Goal: Task Accomplishment & Management: Manage account settings

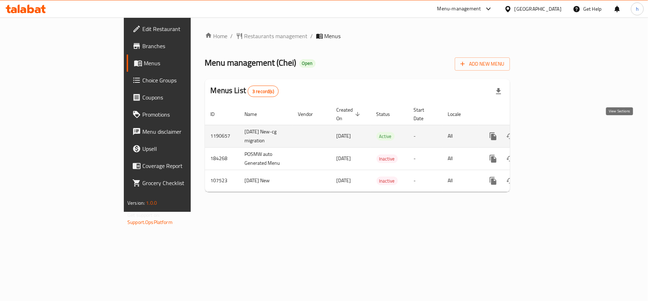
click at [549, 132] on icon "enhanced table" at bounding box center [545, 136] width 9 height 9
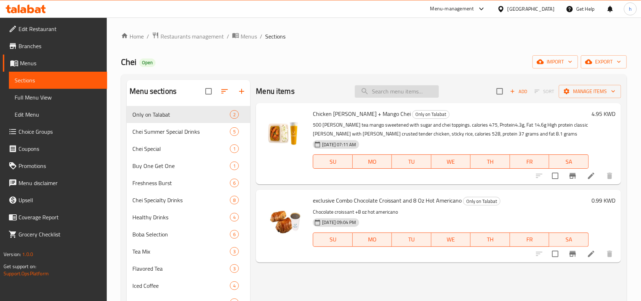
click at [412, 87] on input "search" at bounding box center [397, 91] width 84 height 12
paste input "eviled Eggs Baby Spinach"
type input "eviled Eggs Baby Spinach"
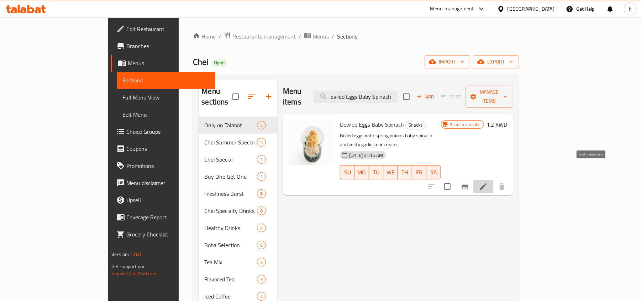
click at [488, 182] on icon at bounding box center [483, 186] width 9 height 9
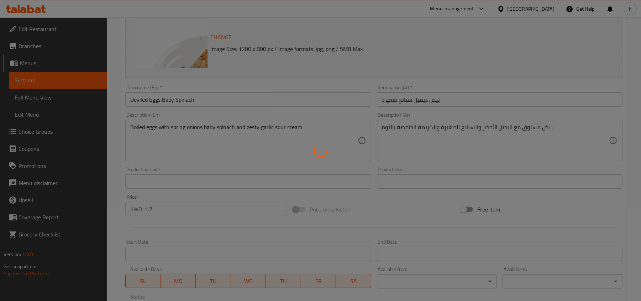
scroll to position [95, 0]
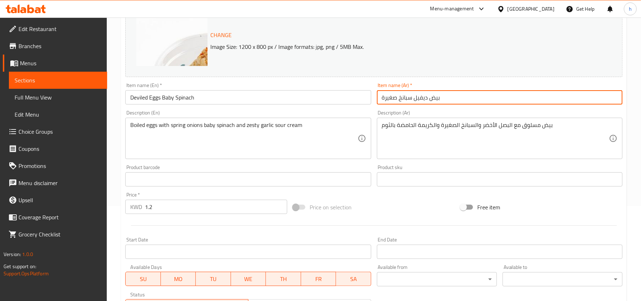
drag, startPoint x: 453, startPoint y: 97, endPoint x: 377, endPoint y: 95, distance: 76.6
click at [377, 95] on input "بيض ديفيل سبانخ صغيرة" at bounding box center [500, 97] width 246 height 14
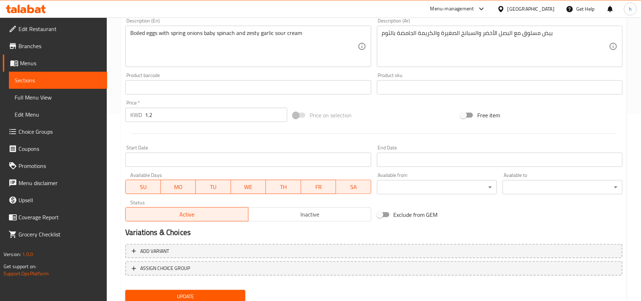
scroll to position [213, 0]
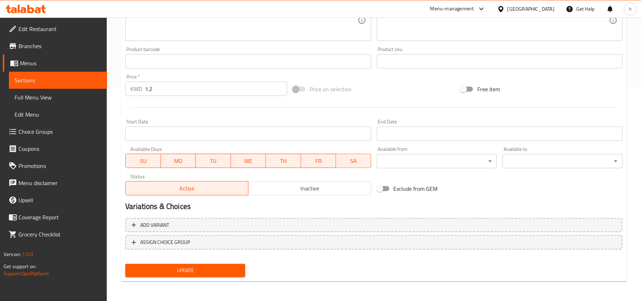
click at [28, 77] on span "Sections" at bounding box center [58, 80] width 87 height 9
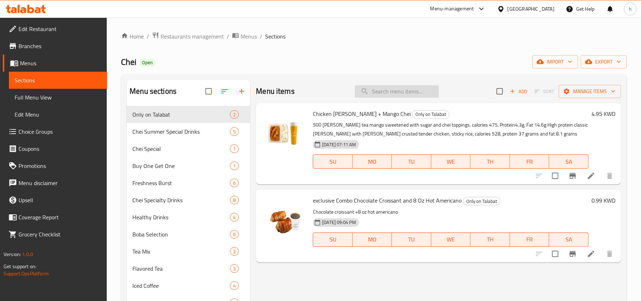
click at [379, 93] on input "search" at bounding box center [397, 91] width 84 height 12
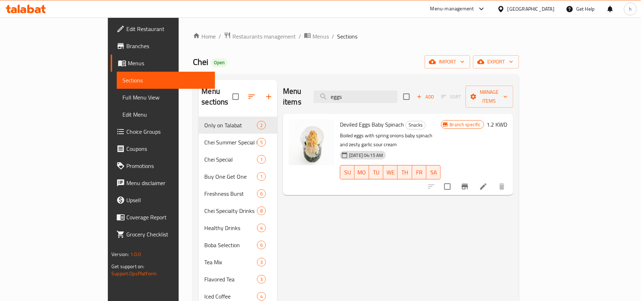
type input "eggs"
click at [545, 13] on div "Kuwait" at bounding box center [531, 9] width 47 height 8
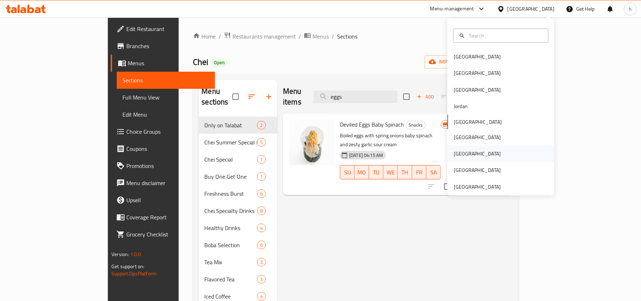
click at [462, 158] on div "Qatar" at bounding box center [477, 153] width 58 height 16
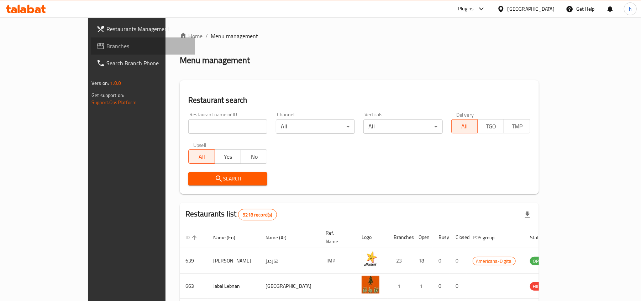
click at [106, 46] on span "Branches" at bounding box center [147, 46] width 83 height 9
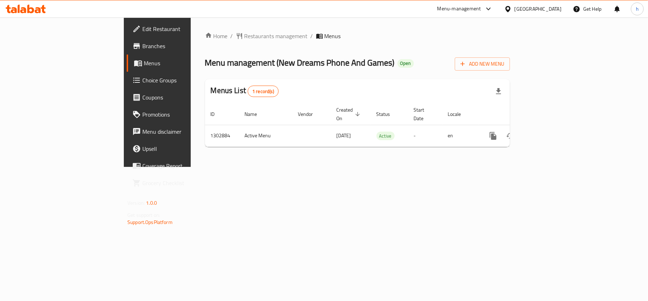
click at [312, 167] on div "Home / Restaurants management / Menus Menu management ( New Dreams Phone And Ga…" at bounding box center [358, 91] width 334 height 149
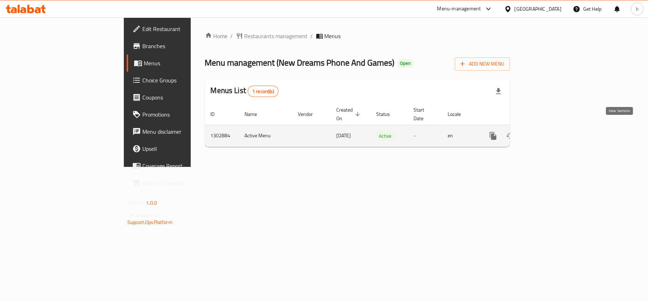
click at [553, 129] on link "enhanced table" at bounding box center [544, 135] width 17 height 17
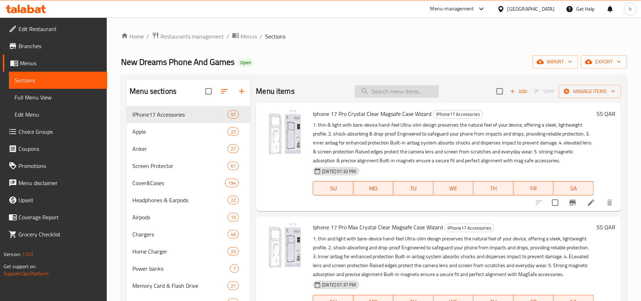
click at [430, 89] on input "search" at bounding box center [397, 91] width 84 height 12
paste input "Bluetooth Headphones P9 Wirel"
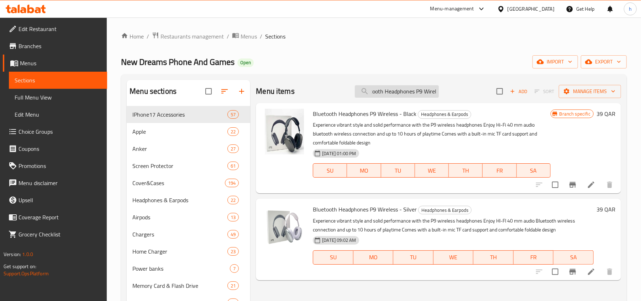
type input "Bluetooth Headphones P9 Wirel"
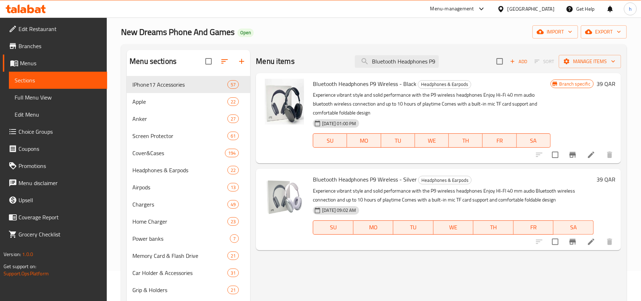
scroll to position [0, 0]
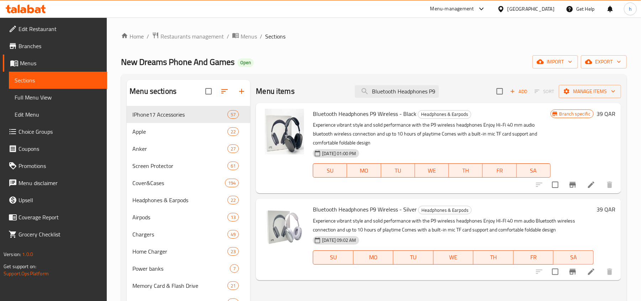
click at [468, 34] on ol "Home / Restaurants management / Menus / Sections" at bounding box center [374, 36] width 506 height 9
click at [546, 6] on div "Qatar" at bounding box center [531, 9] width 47 height 8
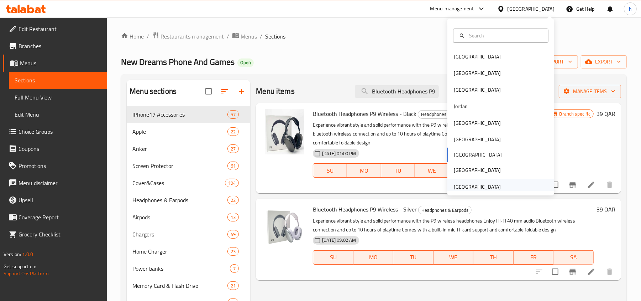
click at [487, 190] on div "United Arab Emirates" at bounding box center [477, 187] width 47 height 8
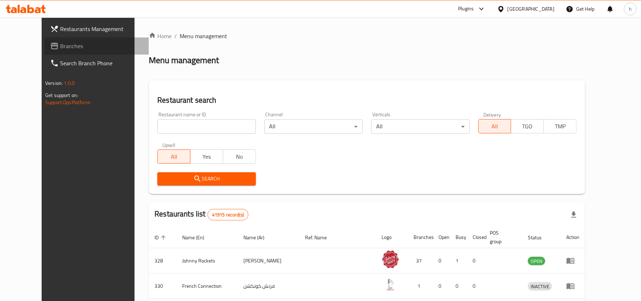
click at [45, 51] on link "Branches" at bounding box center [97, 45] width 104 height 17
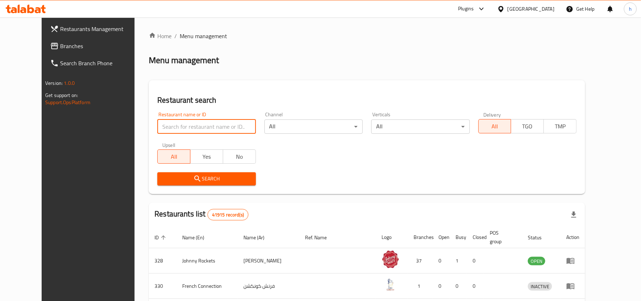
click at [163, 129] on input "search" at bounding box center [206, 126] width 98 height 14
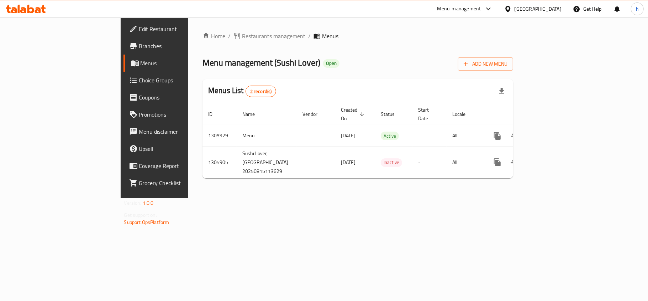
click at [292, 198] on div "Home / Restaurants management / Menus Menu management ( Sushi Lover ) Open Add …" at bounding box center [357, 107] width 339 height 181
click at [371, 75] on div "Home / Restaurants management / Menus Menu management ( Sushi Lover ) Open Add …" at bounding box center [358, 108] width 311 height 152
click at [537, 8] on div "United Arab Emirates" at bounding box center [538, 9] width 47 height 8
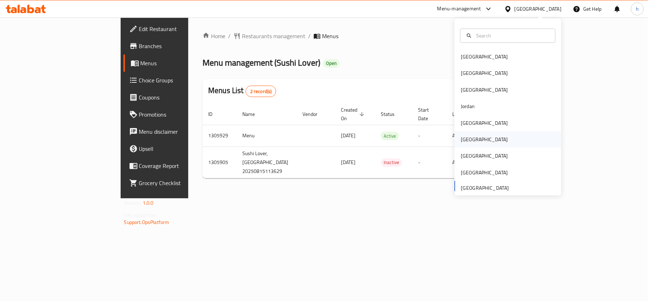
click at [473, 136] on div "[GEOGRAPHIC_DATA]" at bounding box center [508, 139] width 107 height 16
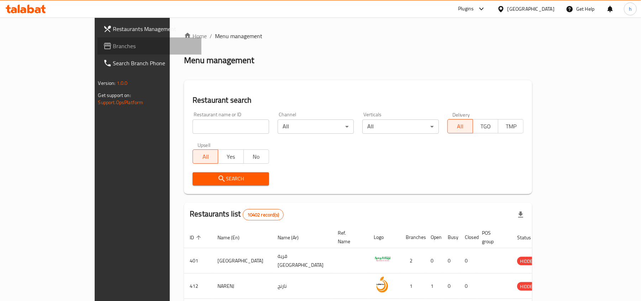
click at [113, 46] on span "Branches" at bounding box center [154, 46] width 83 height 9
